Goal: Navigation & Orientation: Go to known website

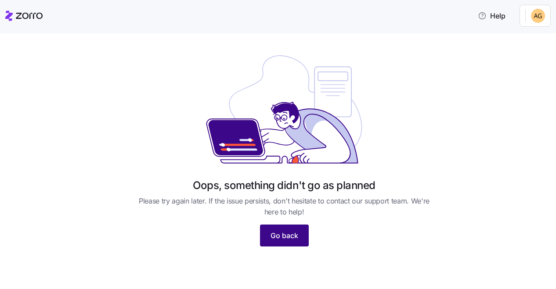
click at [281, 231] on span "Go back" at bounding box center [285, 236] width 28 height 11
click at [23, 5] on div at bounding box center [23, 16] width 37 height 25
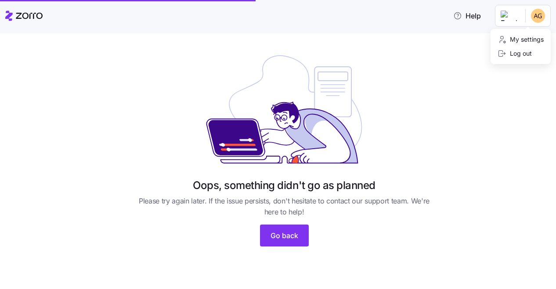
click at [540, 12] on html "Help Oops, something didn't go as planned Please try again later. If the issue …" at bounding box center [278, 142] width 556 height 284
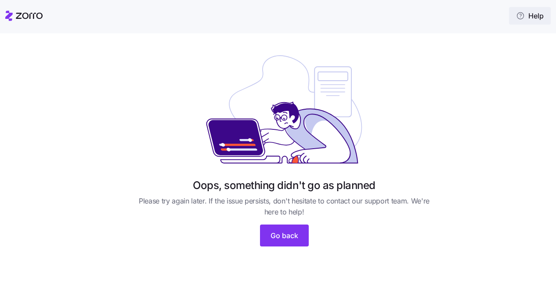
click at [537, 16] on span "Help" at bounding box center [530, 16] width 28 height 11
click at [536, 19] on html "Help Oops, something didn't go as planned Please try again later. If the issue …" at bounding box center [278, 142] width 556 height 284
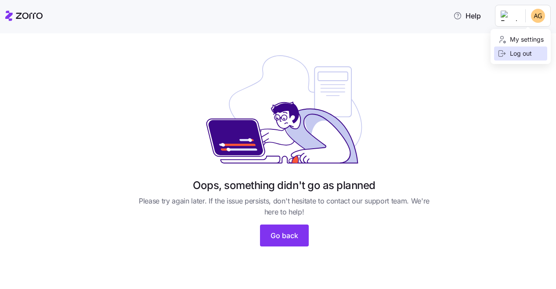
click at [516, 56] on div "Log out" at bounding box center [515, 54] width 34 height 10
click at [166, 60] on div at bounding box center [284, 109] width 302 height 124
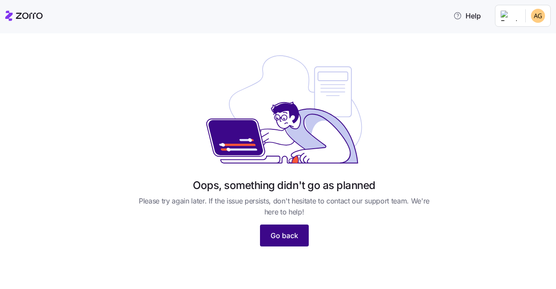
click at [291, 240] on span "Go back" at bounding box center [285, 236] width 28 height 11
